Goal: Check status

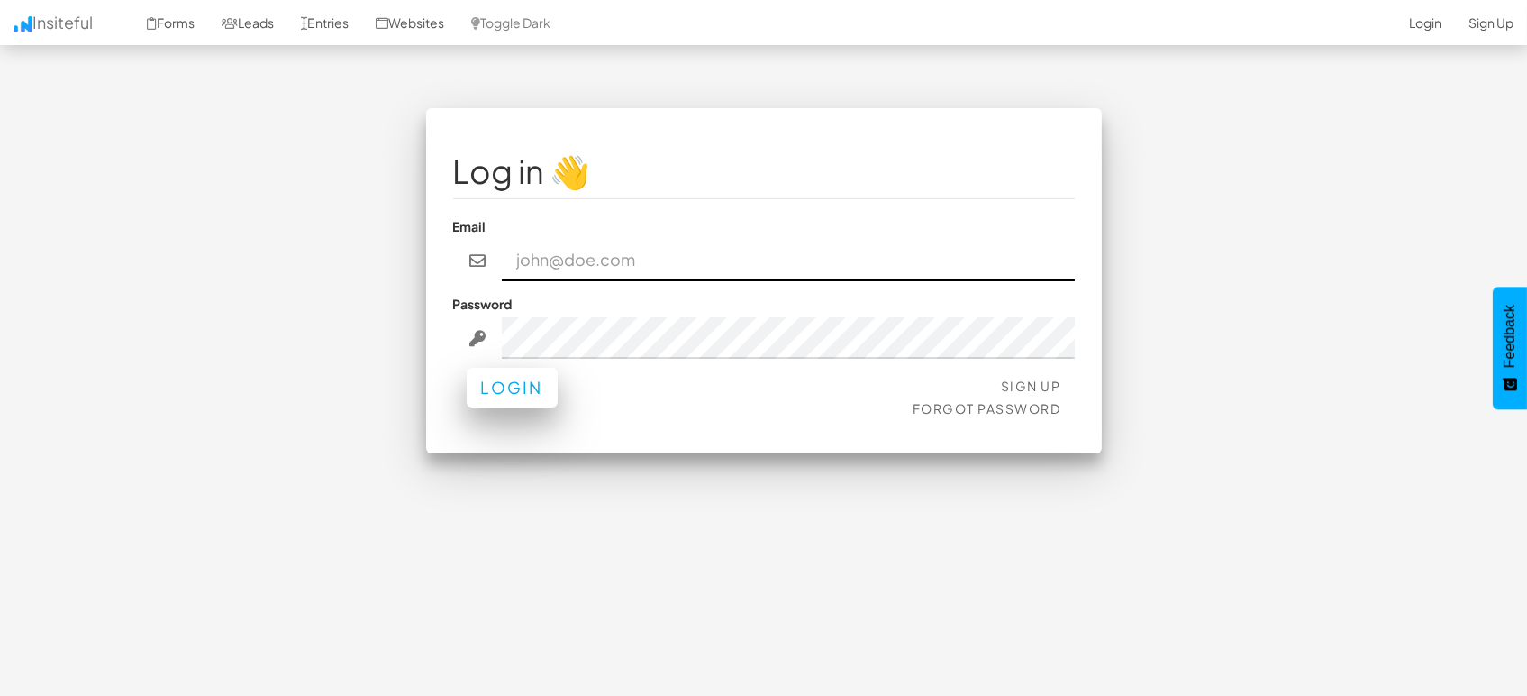
type input "[EMAIL_ADDRESS][DOMAIN_NAME]"
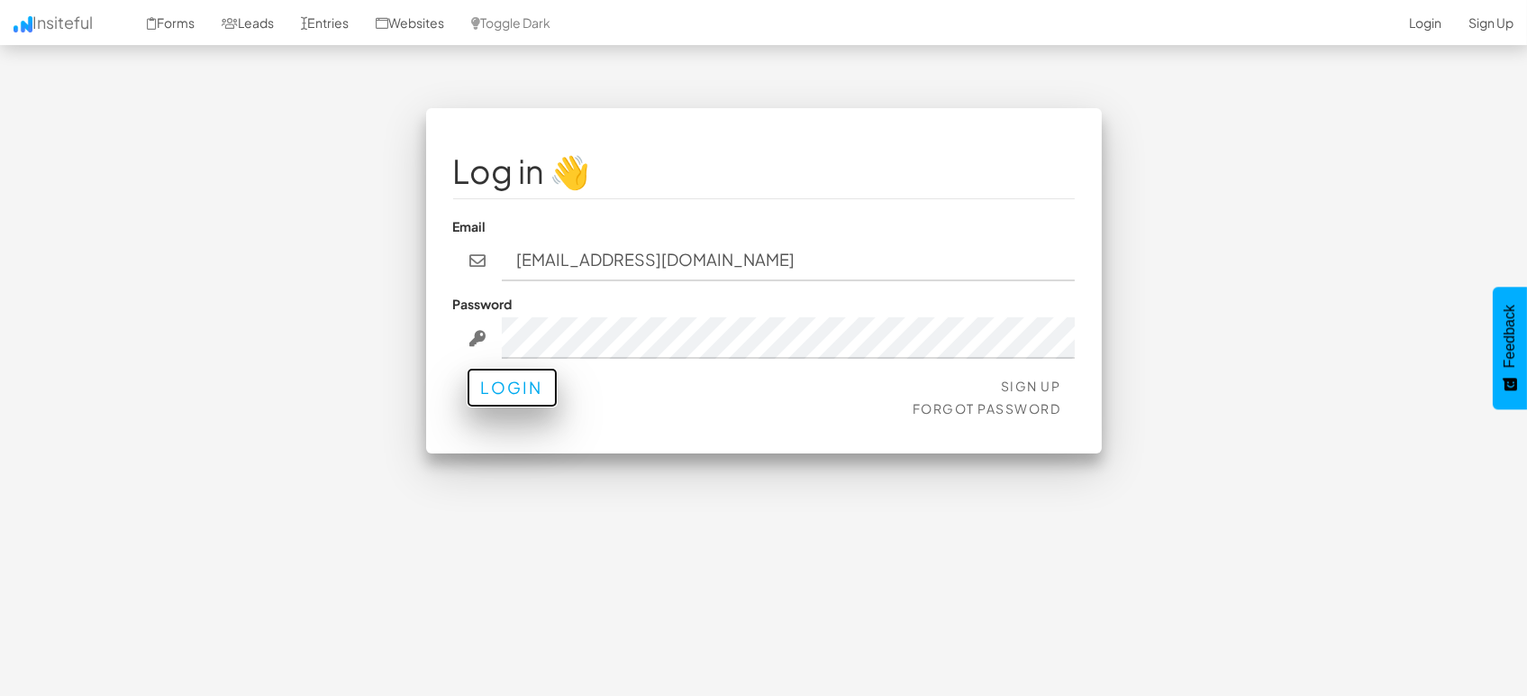
click at [507, 381] on button "Login" at bounding box center [512, 388] width 91 height 40
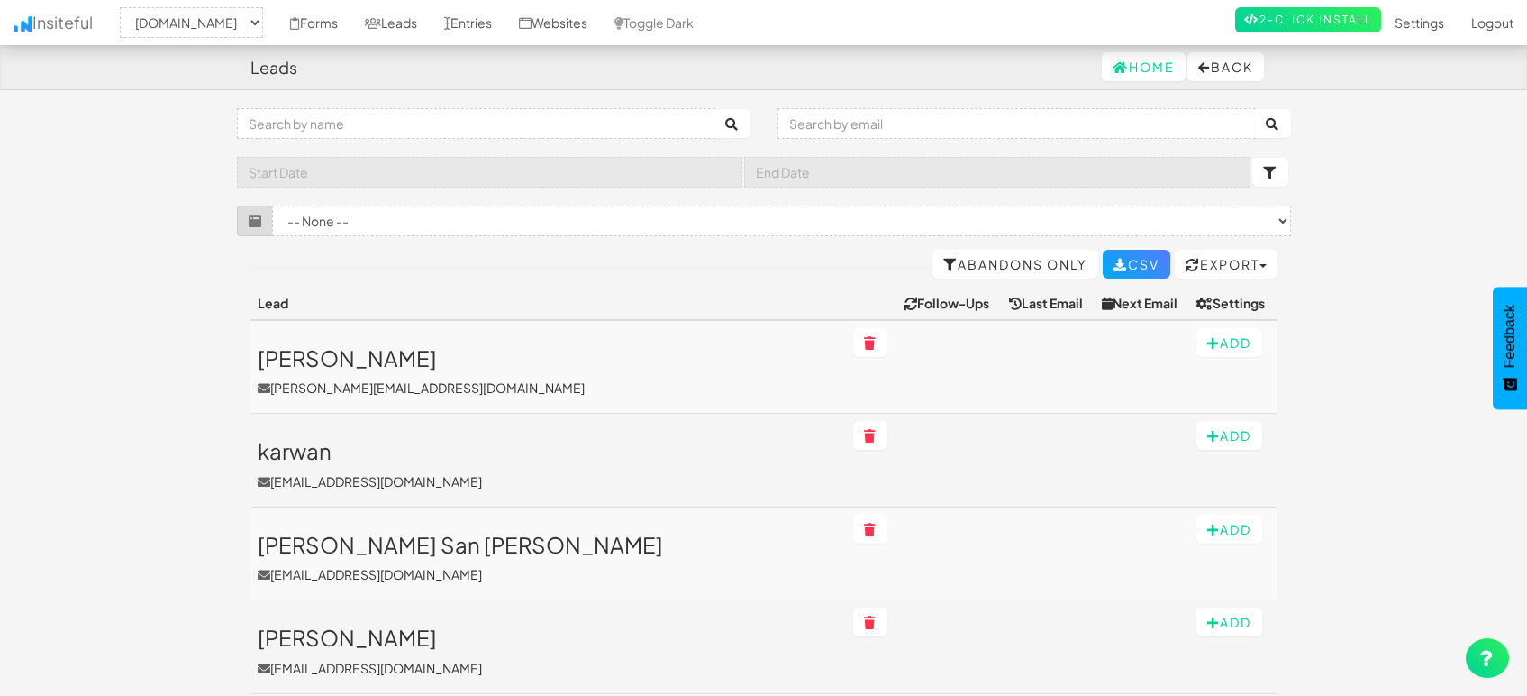
select select "1505"
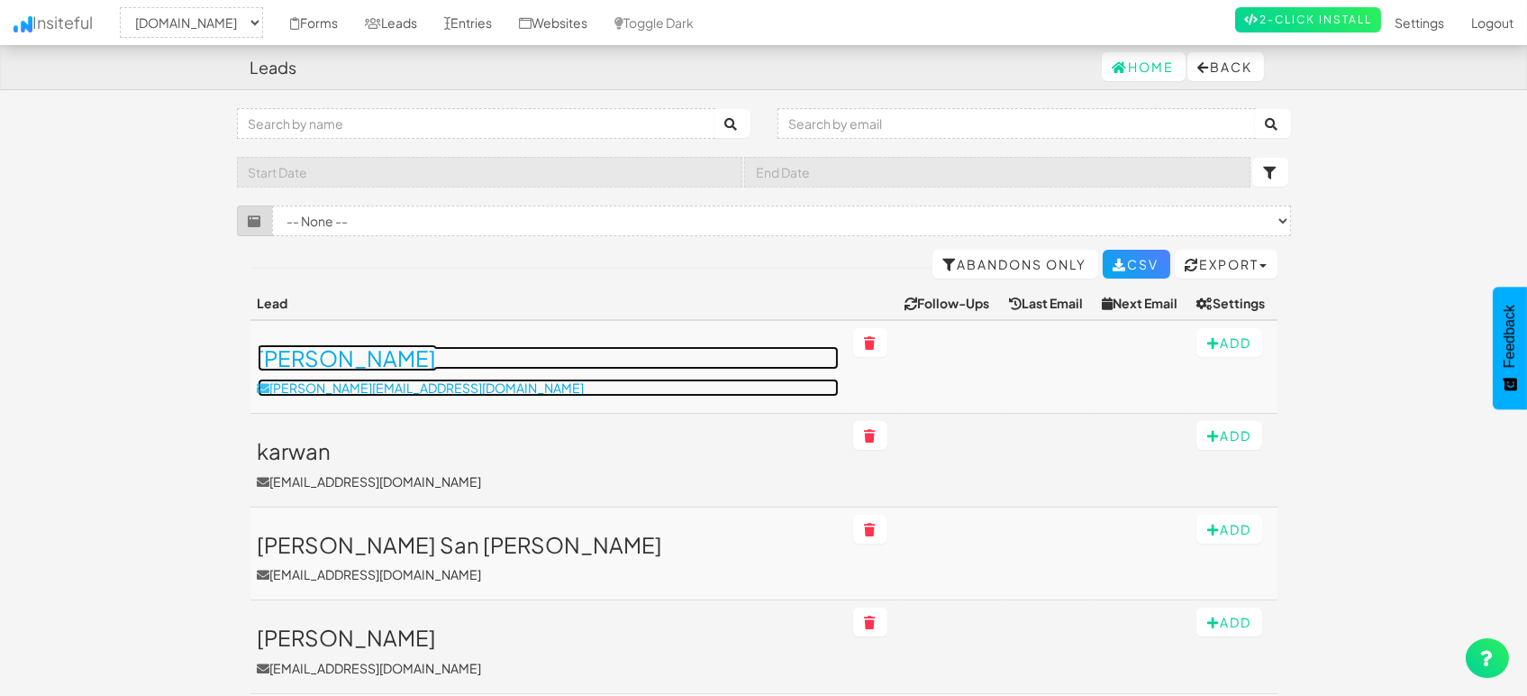
click at [379, 354] on h3 "[PERSON_NAME]" at bounding box center [548, 357] width 581 height 23
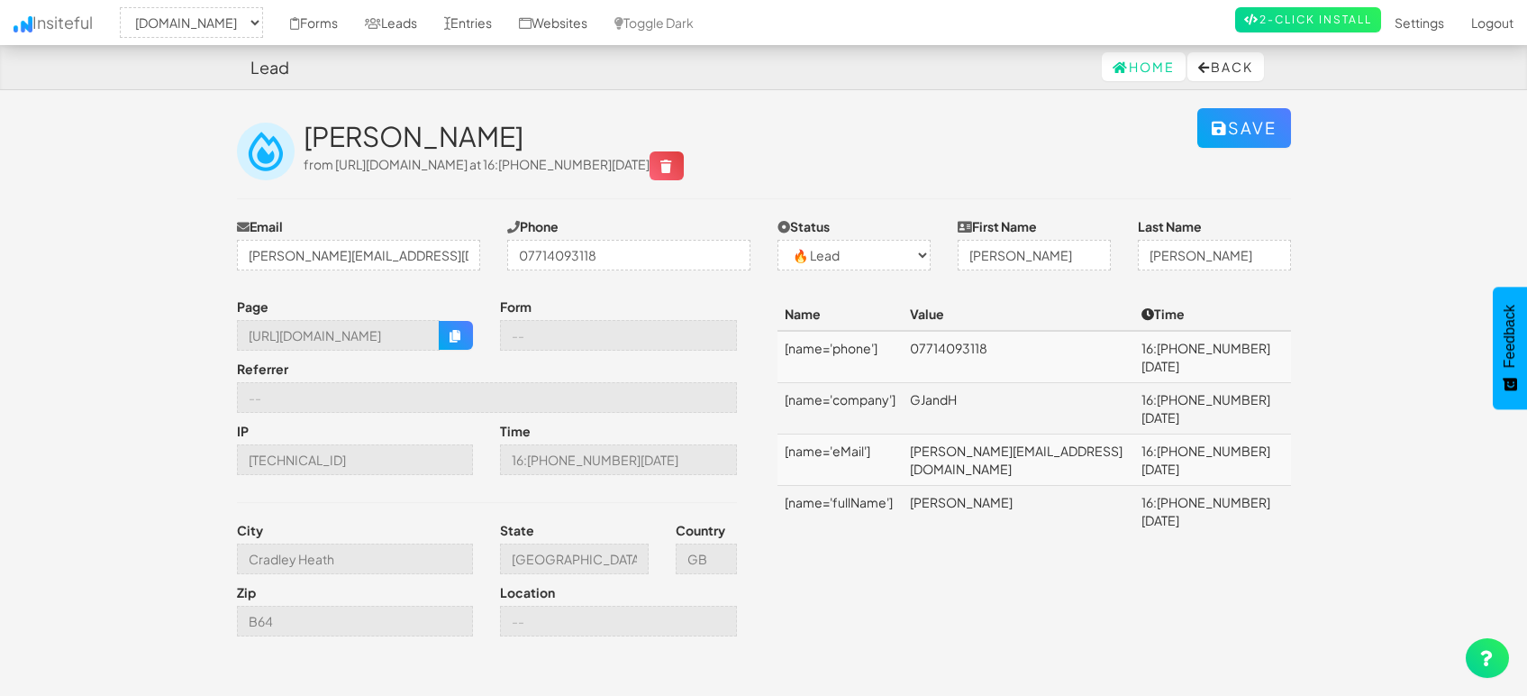
select select "1505"
select select "0"
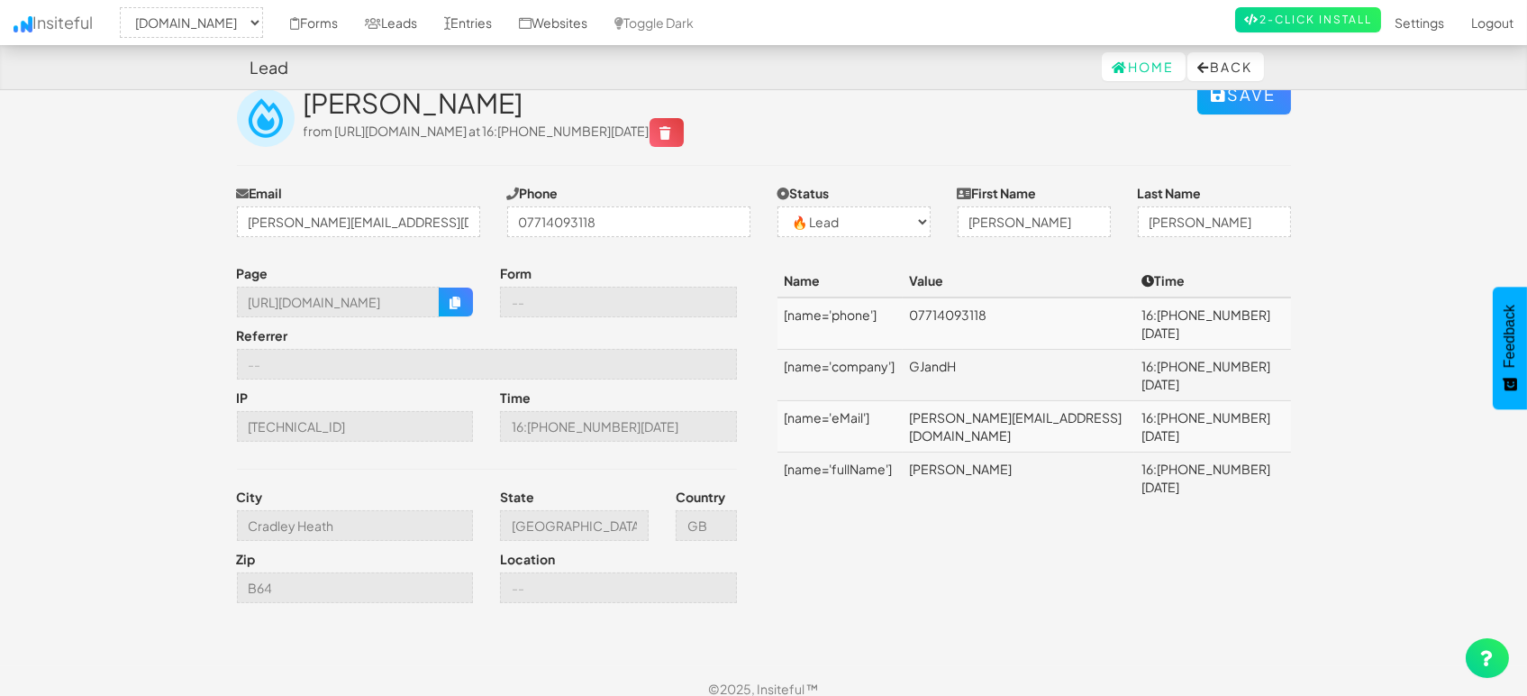
scroll to position [49, 0]
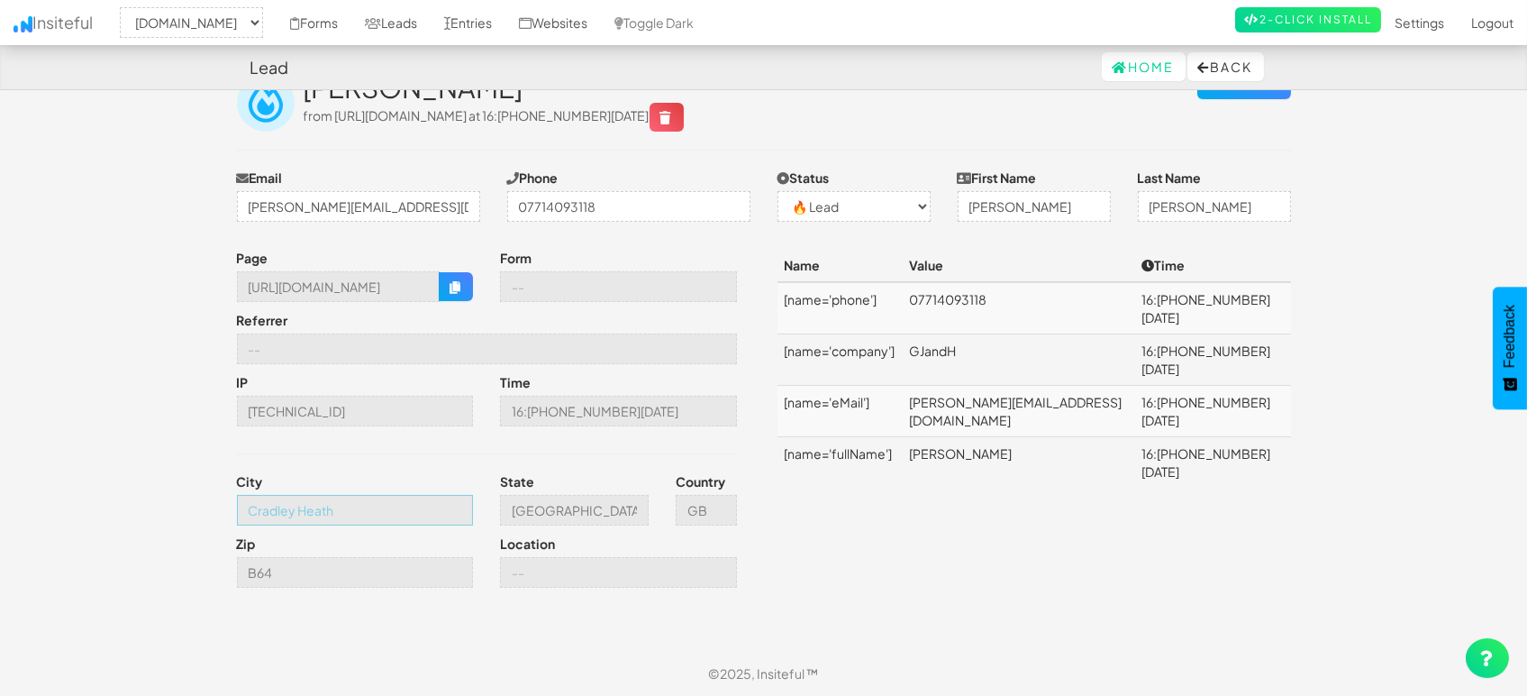
click at [319, 514] on input "Cradley Heath" at bounding box center [355, 510] width 237 height 31
